Goal: Task Accomplishment & Management: Manage account settings

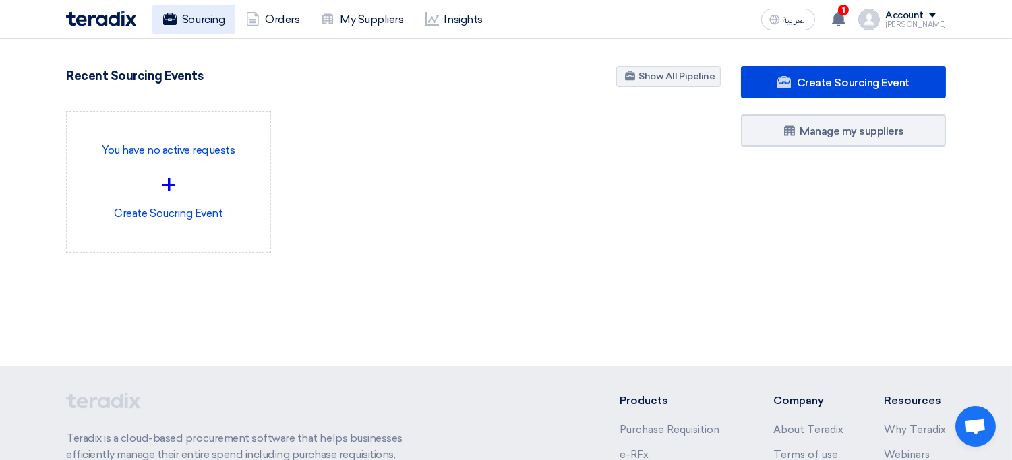
click at [200, 25] on link "Sourcing" at bounding box center [193, 20] width 83 height 30
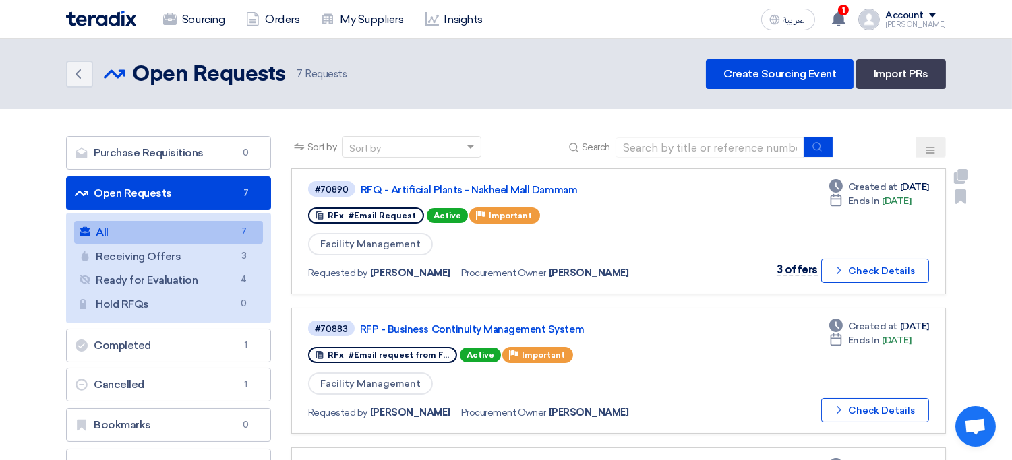
click at [679, 276] on div "Requested by [PERSON_NAME] Procurement Owner [PERSON_NAME]" at bounding box center [503, 274] width 390 height 20
click at [308, 181] on div "#70890" at bounding box center [332, 189] width 49 height 18
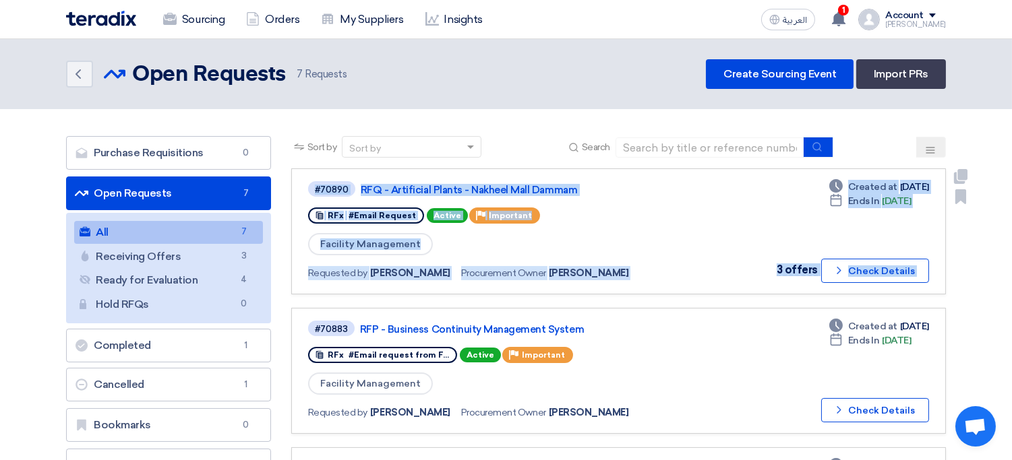
drag, startPoint x: 307, startPoint y: 181, endPoint x: 942, endPoint y: 277, distance: 642.2
click at [942, 277] on link "#70890 RFQ - Artificial Plants - [GEOGRAPHIC_DATA] RFx #Email Request Active Pr…" at bounding box center [618, 232] width 654 height 126
click at [750, 228] on div "#70890 RFQ - Artificial Plants - [GEOGRAPHIC_DATA] RFx #Email Request Active Pr…" at bounding box center [618, 231] width 621 height 103
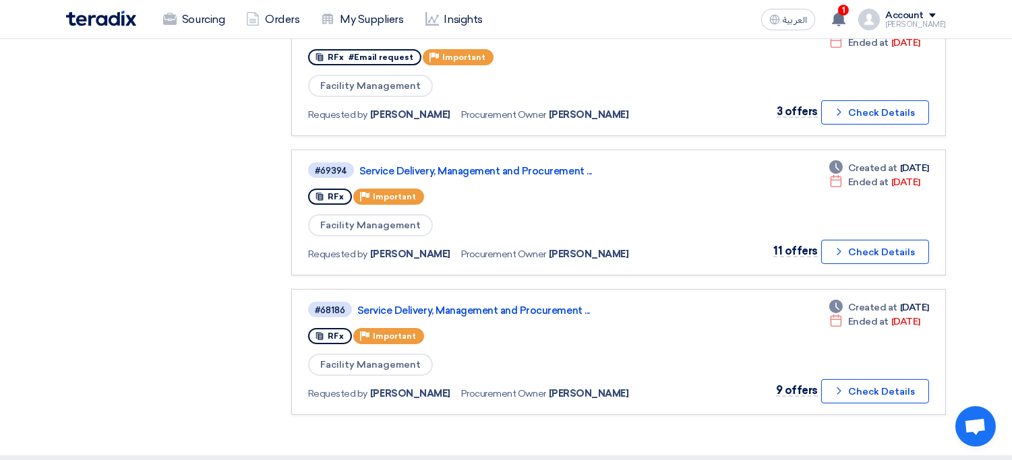
scroll to position [643, 0]
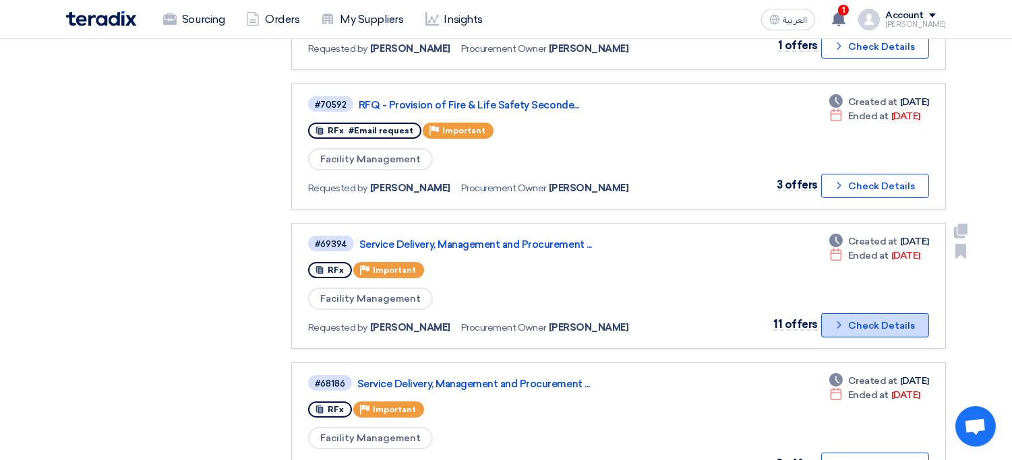
click at [880, 315] on button "Check details Check Details" at bounding box center [875, 325] width 108 height 24
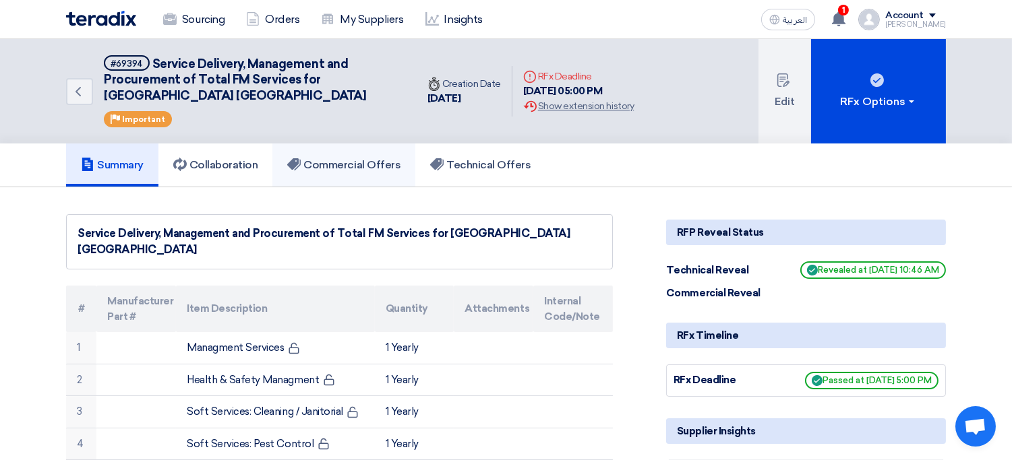
click at [365, 162] on h5 "Commercial Offers" at bounding box center [343, 164] width 113 height 13
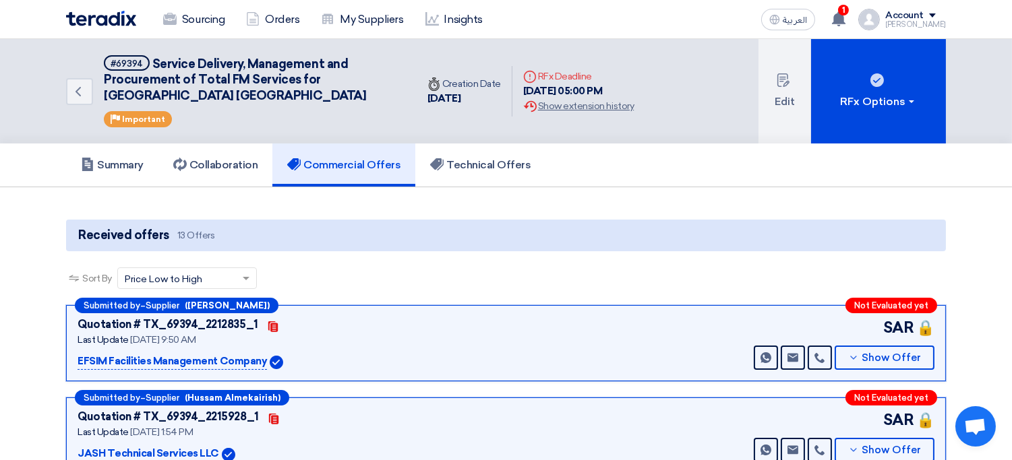
scroll to position [3, 0]
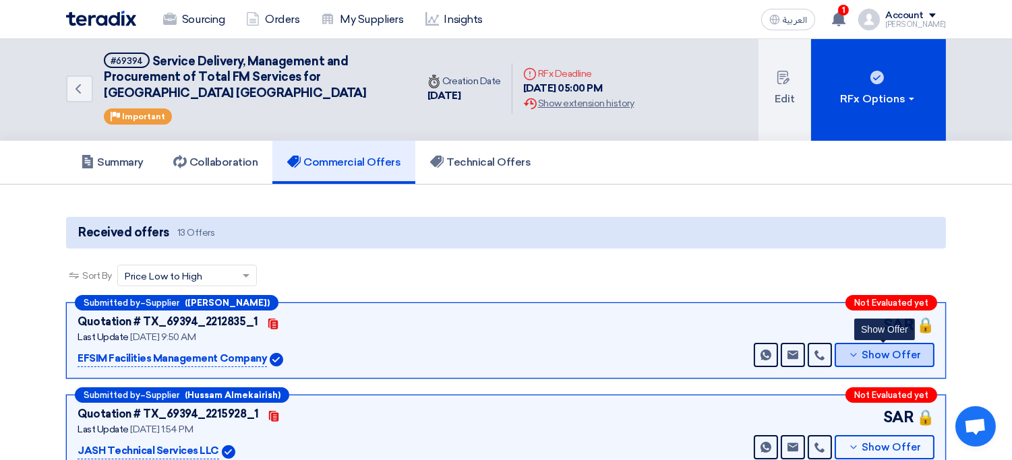
click at [851, 350] on icon at bounding box center [853, 355] width 11 height 11
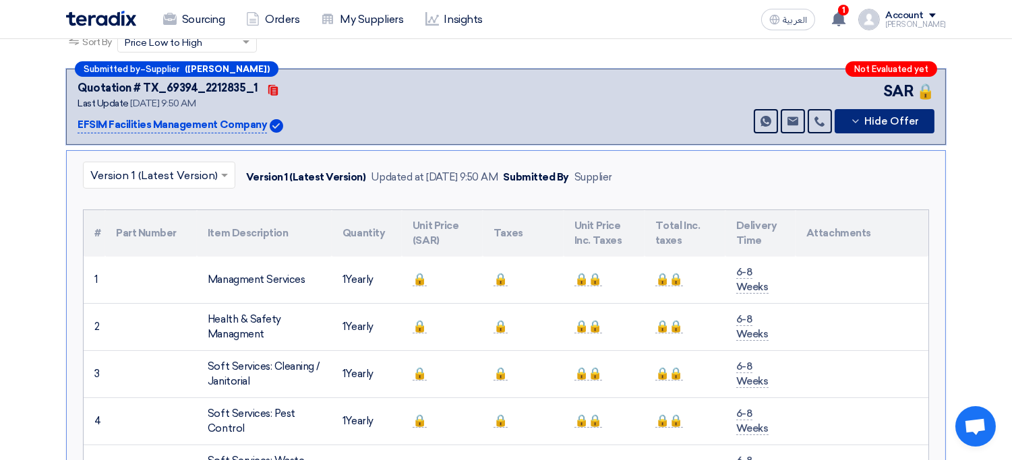
scroll to position [235, 0]
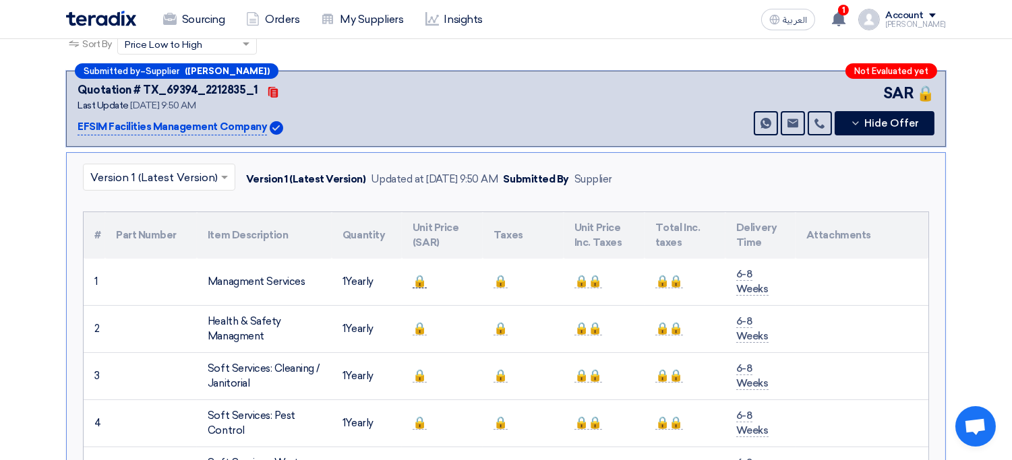
click at [420, 283] on span "🔒" at bounding box center [419, 281] width 14 height 14
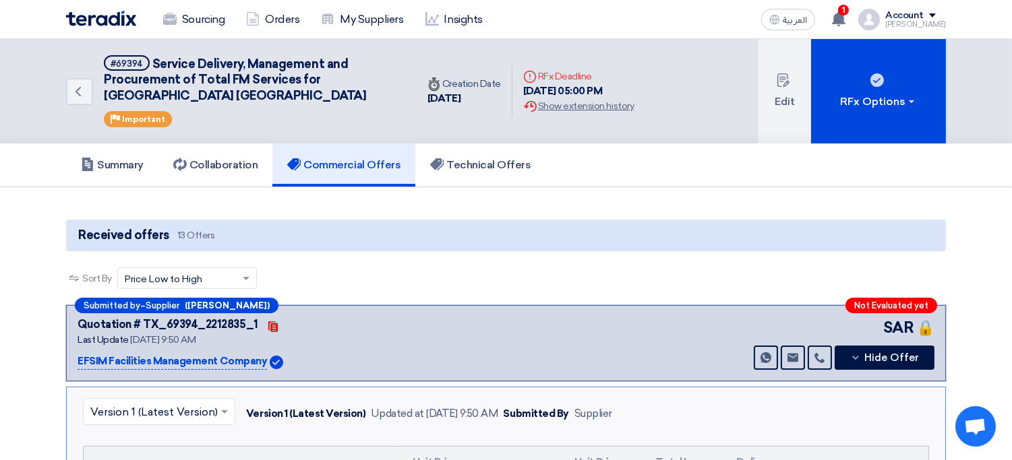
scroll to position [3, 0]
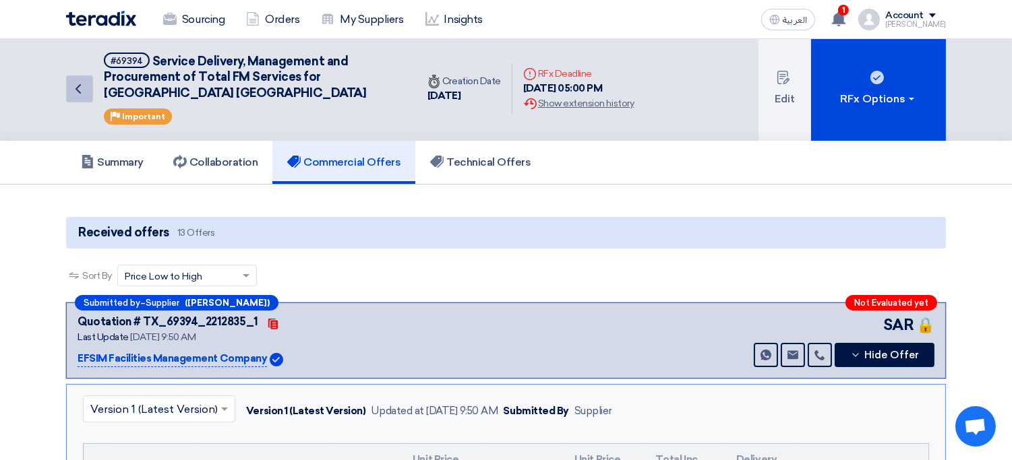
click at [86, 94] on link "Back" at bounding box center [79, 88] width 27 height 27
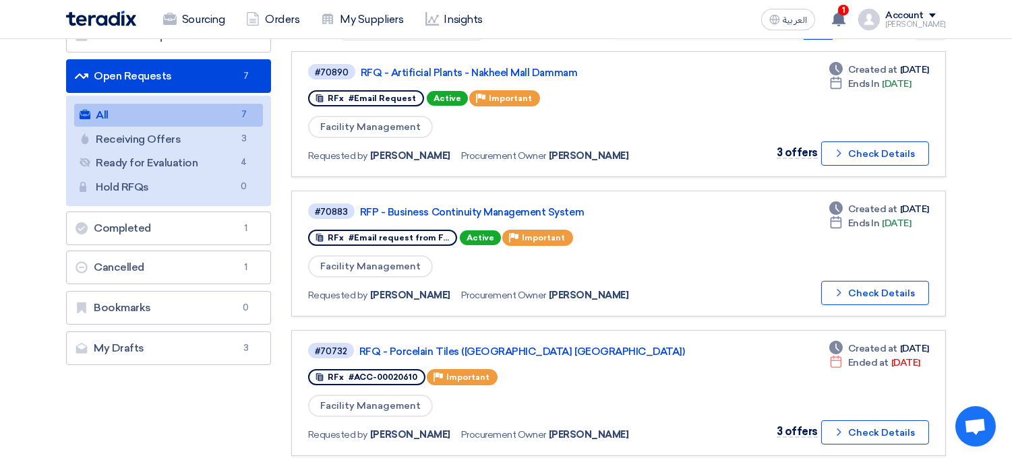
scroll to position [117, 0]
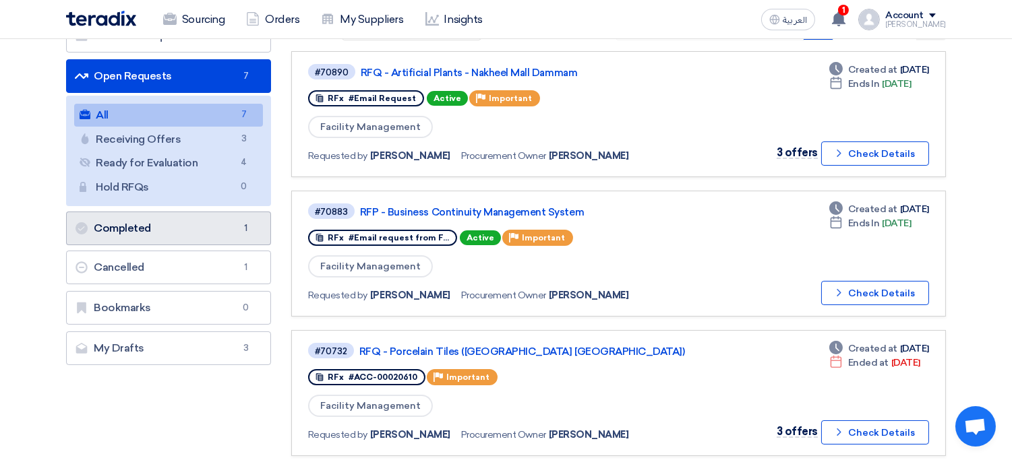
click at [225, 232] on link "Completed Completed 1" at bounding box center [168, 229] width 205 height 34
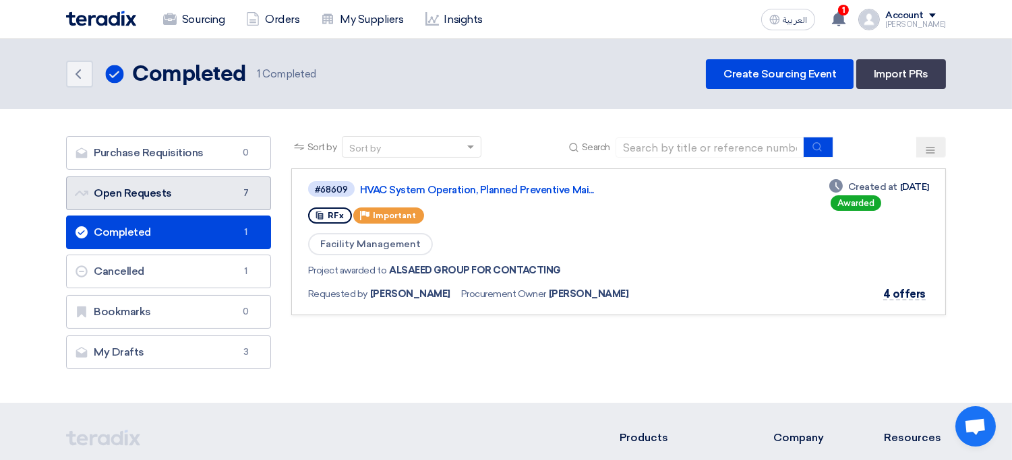
click at [198, 199] on link "Open Requests Open Requests 7" at bounding box center [168, 194] width 205 height 34
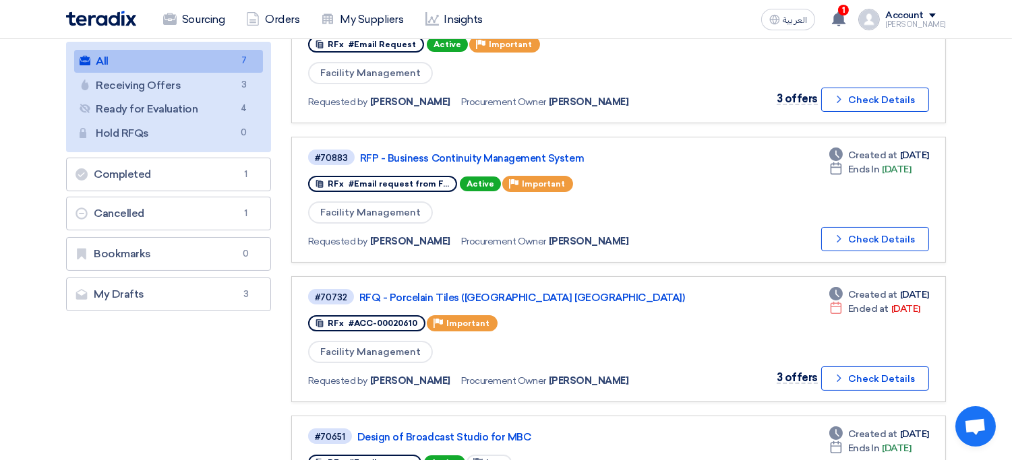
scroll to position [166, 0]
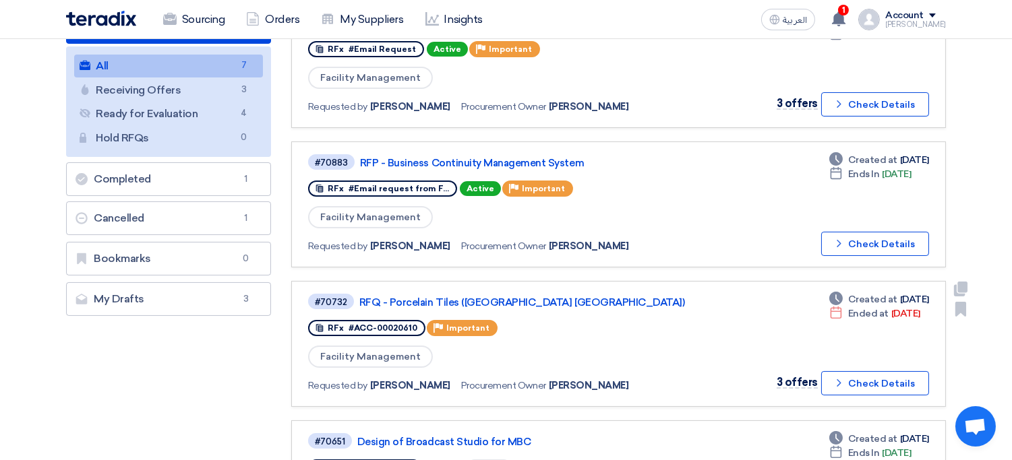
click at [861, 361] on div "Deadline Created at Jul 21, 2025 Deadline Ended at Aug 3, 2025 3 offers Check d…" at bounding box center [848, 344] width 161 height 103
click at [853, 377] on button "Check details Check Details" at bounding box center [875, 383] width 108 height 24
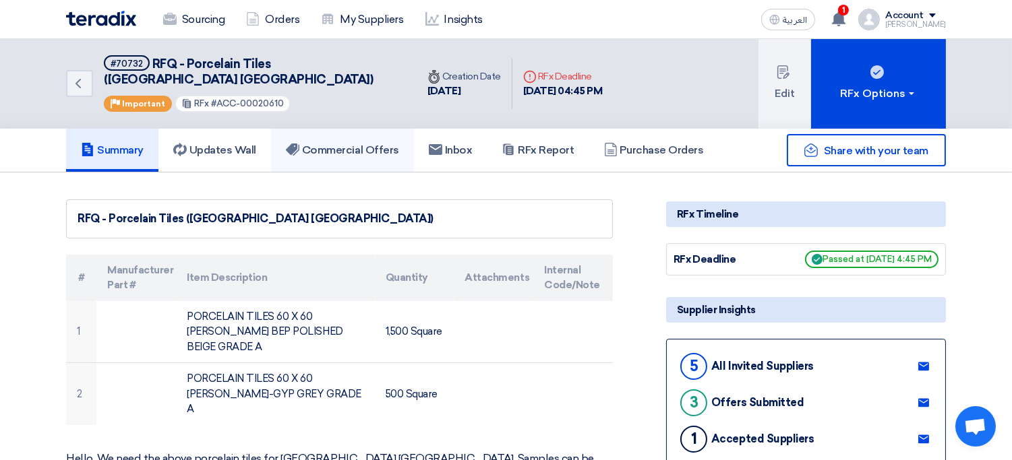
click at [354, 144] on h5 "Commercial Offers" at bounding box center [342, 150] width 113 height 13
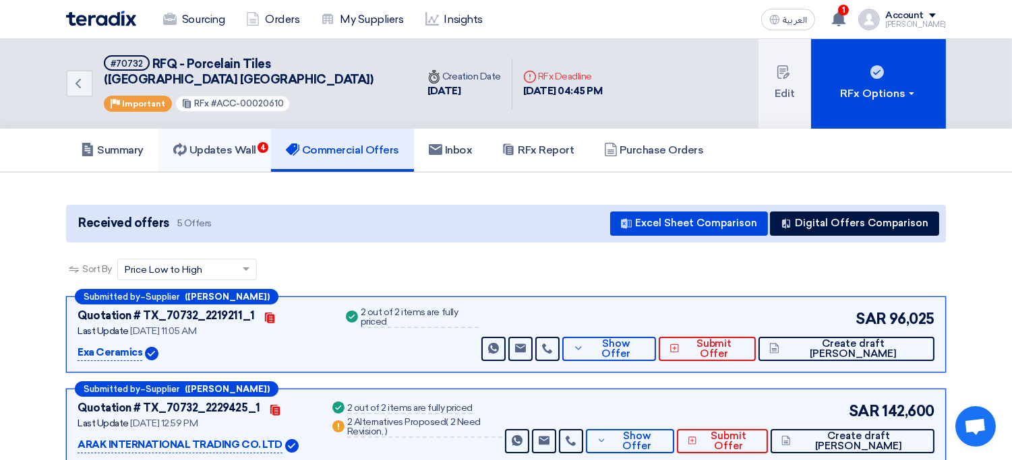
click at [236, 146] on link "Updates Wall 4" at bounding box center [214, 150] width 113 height 43
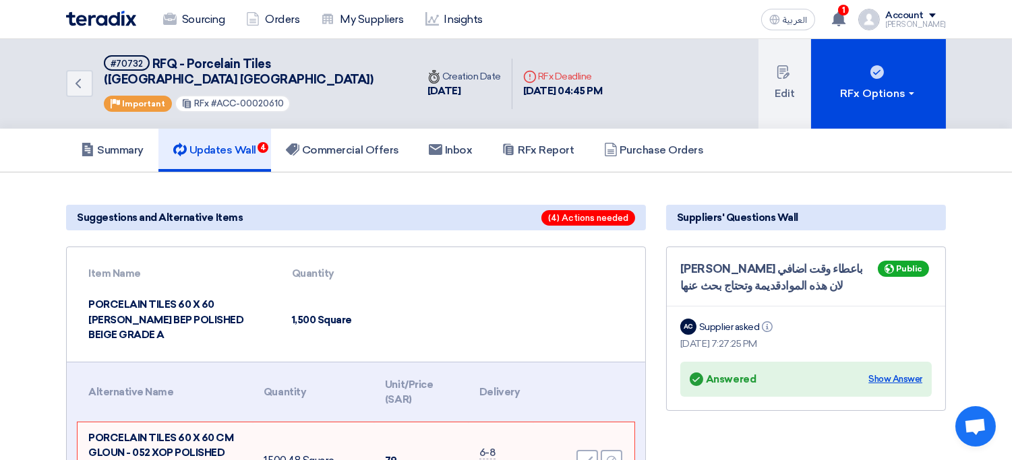
click at [871, 373] on div "Show Answer" at bounding box center [895, 379] width 54 height 13
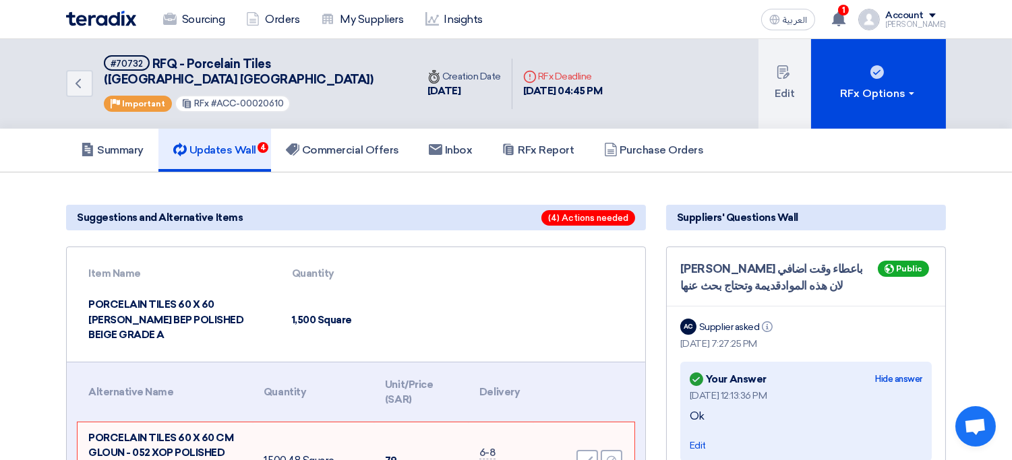
click at [871, 370] on div "Answered Your Answer Hide answer" at bounding box center [806, 379] width 233 height 19
click at [892, 373] on div "Hide answer" at bounding box center [898, 379] width 47 height 13
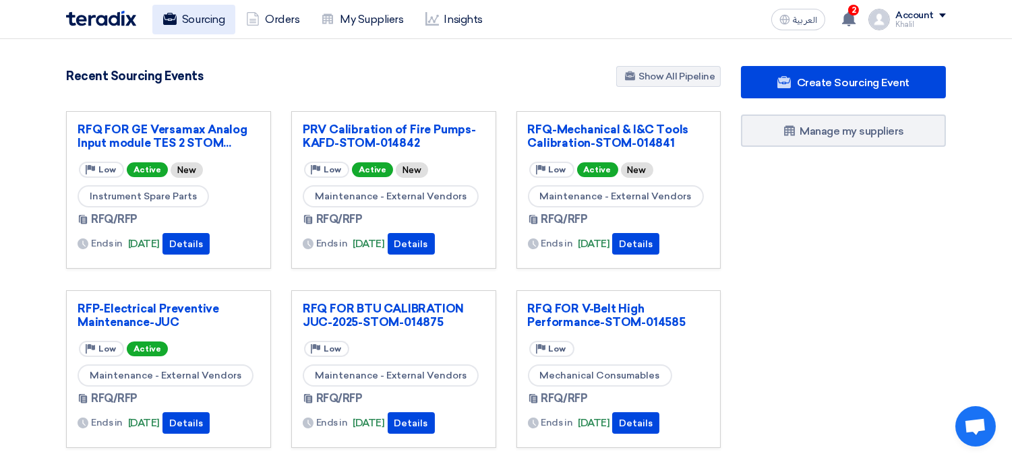
click at [201, 26] on link "Sourcing" at bounding box center [193, 20] width 83 height 30
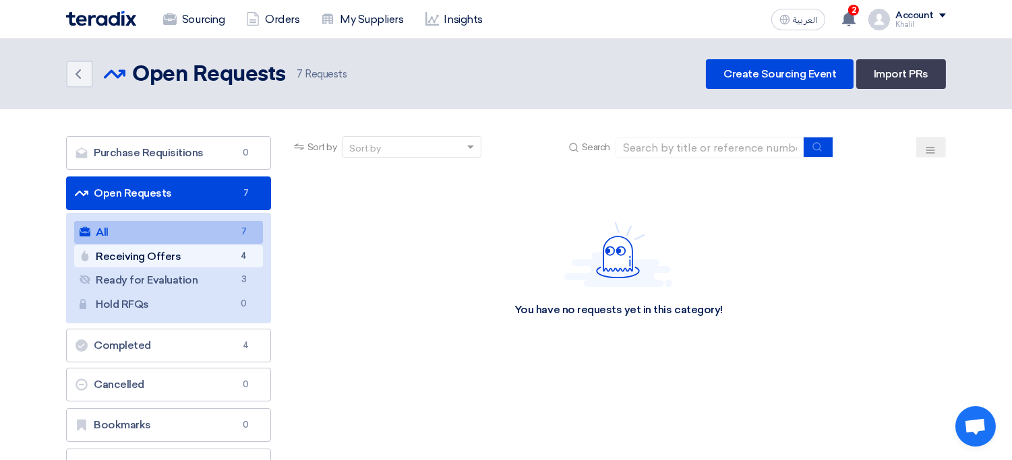
click at [209, 260] on link "Receiving Offers Receiving Offers 4" at bounding box center [168, 256] width 189 height 23
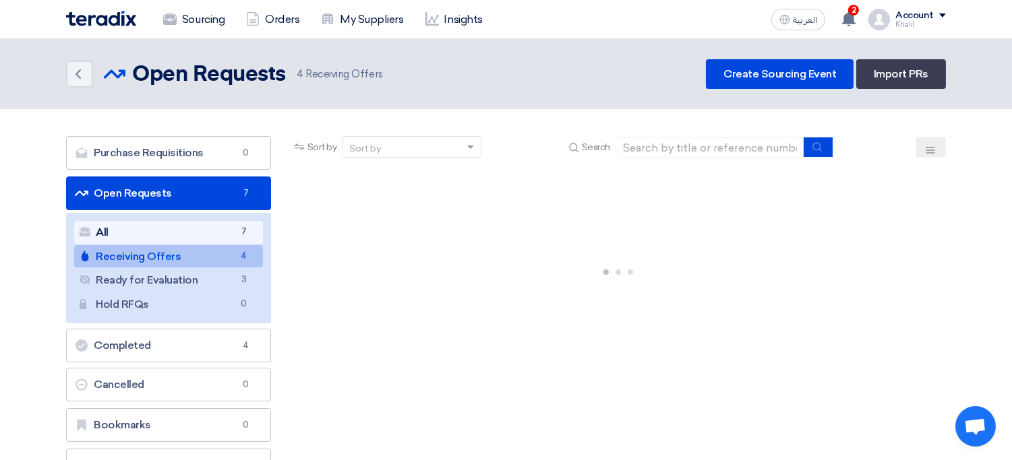
click at [181, 229] on link "All All 7" at bounding box center [168, 232] width 189 height 23
